Goal: Task Accomplishment & Management: Use online tool/utility

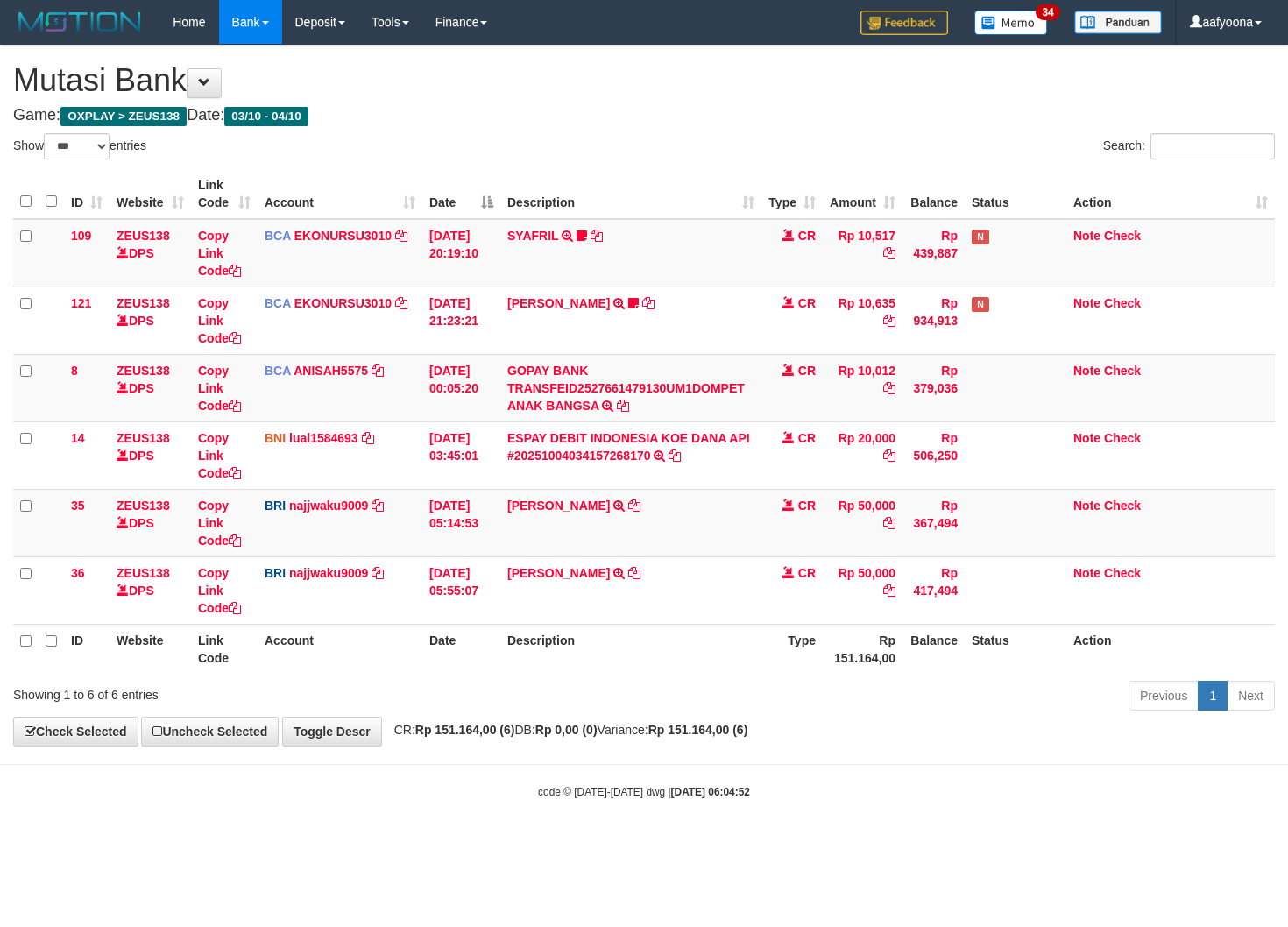
select select "***"
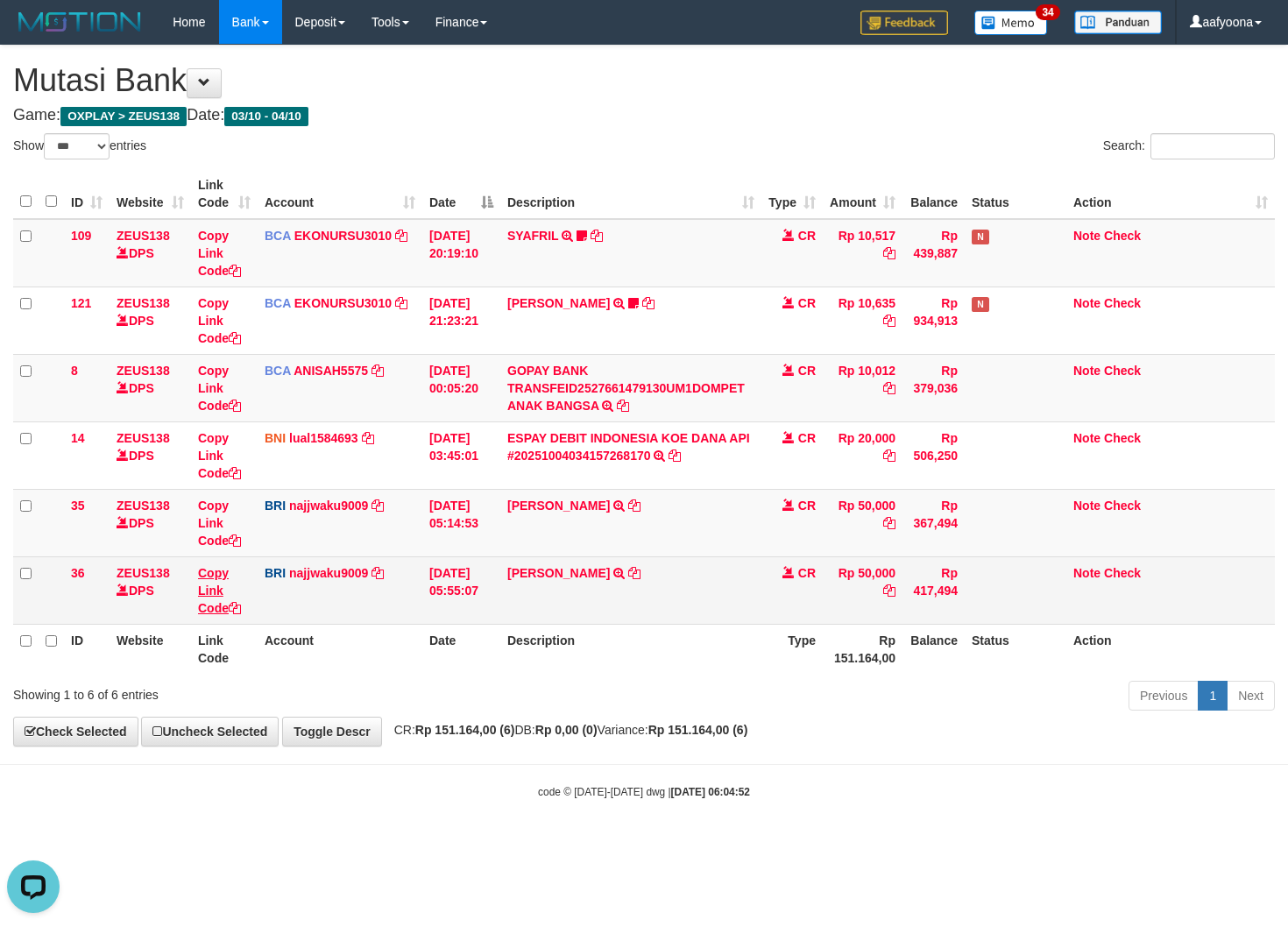
click at [199, 578] on td "Copy Link Code" at bounding box center [223, 590] width 66 height 67
